Goal: Task Accomplishment & Management: Manage account settings

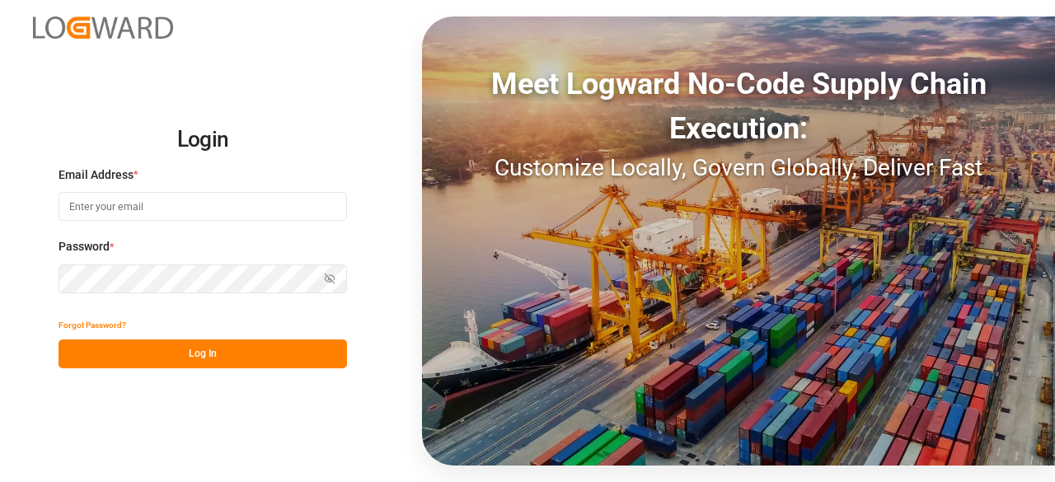
type input "[PERSON_NAME][EMAIL_ADDRESS][PERSON_NAME][DOMAIN_NAME]"
click at [180, 349] on button "Log In" at bounding box center [203, 354] width 288 height 29
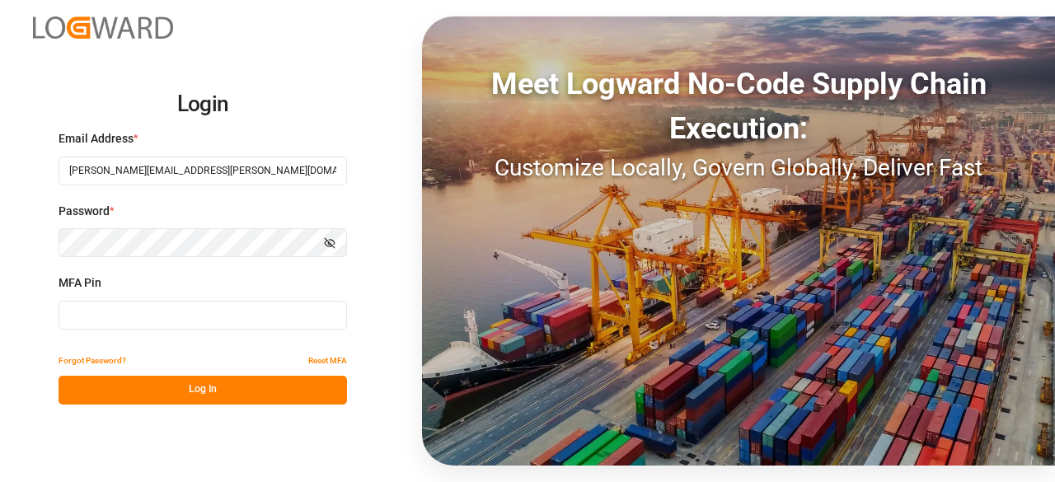
click at [187, 321] on input at bounding box center [203, 315] width 288 height 29
type input "995906"
click at [286, 388] on button "Log In" at bounding box center [203, 390] width 288 height 29
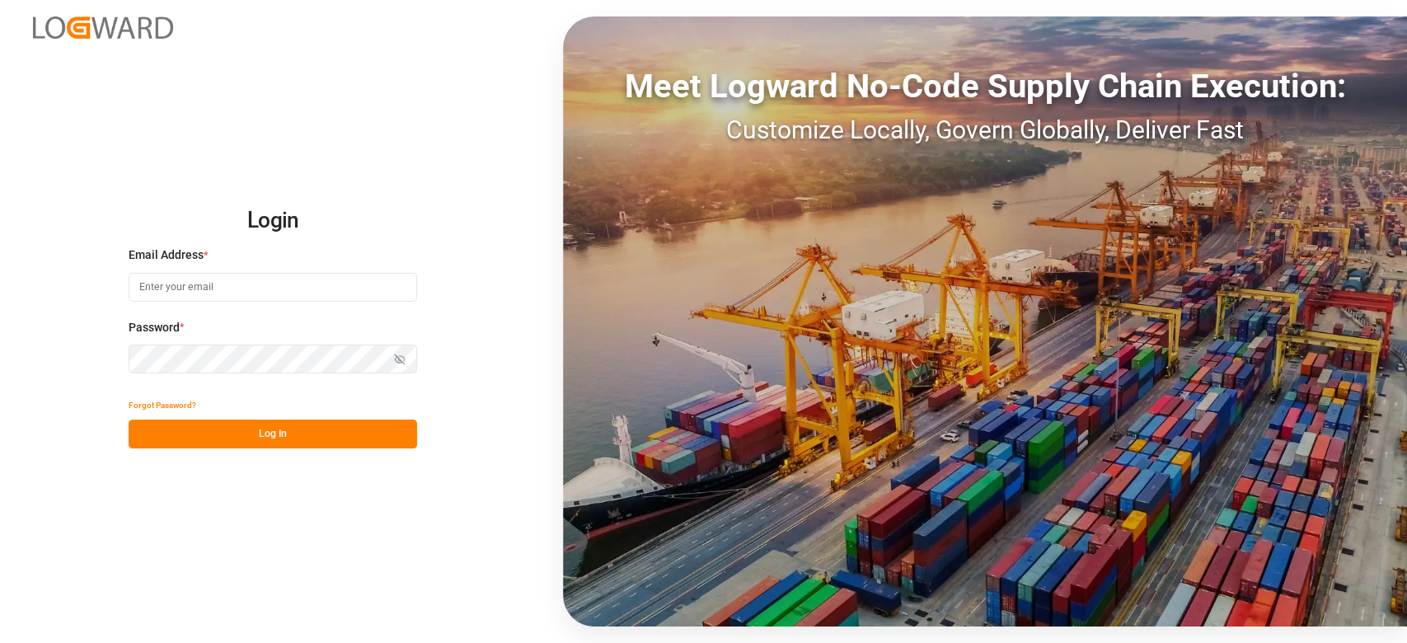
type input "[PERSON_NAME][EMAIL_ADDRESS][PERSON_NAME][DOMAIN_NAME]"
click at [349, 432] on button "Log In" at bounding box center [273, 434] width 288 height 29
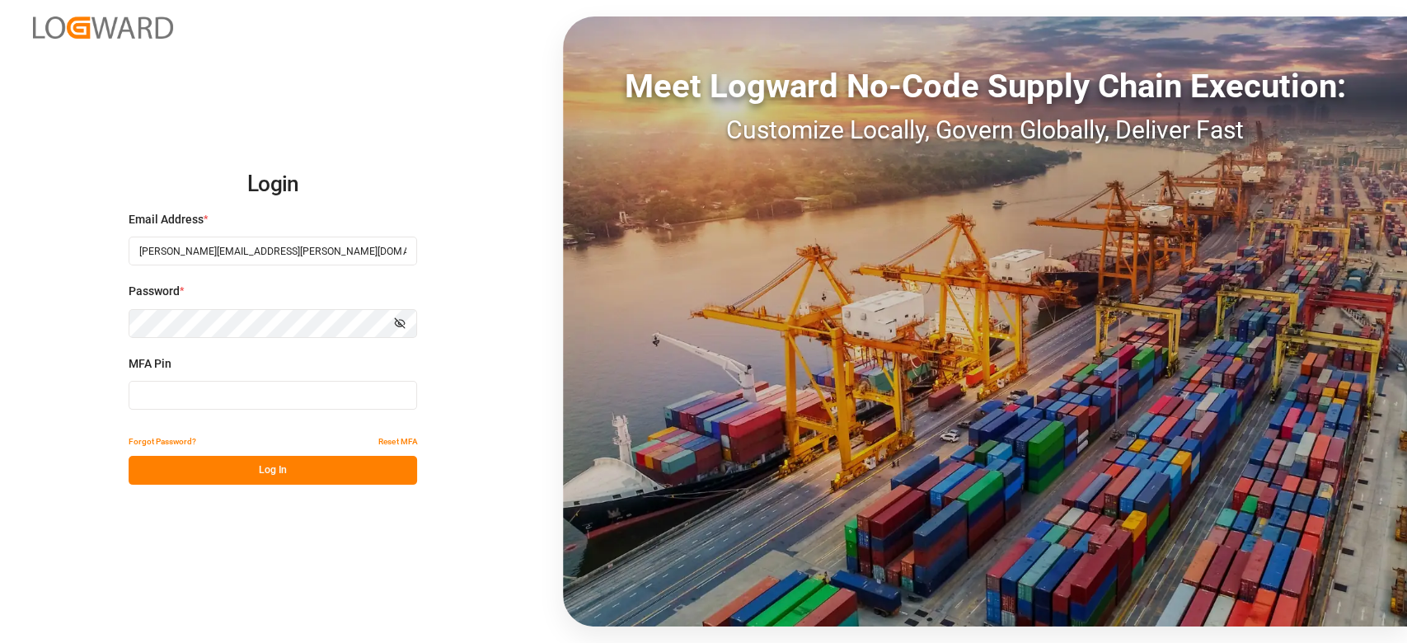
click at [272, 394] on input at bounding box center [273, 395] width 288 height 29
type input "123527"
click at [264, 469] on button "Log In" at bounding box center [273, 470] width 288 height 29
